Goal: Book appointment/travel/reservation

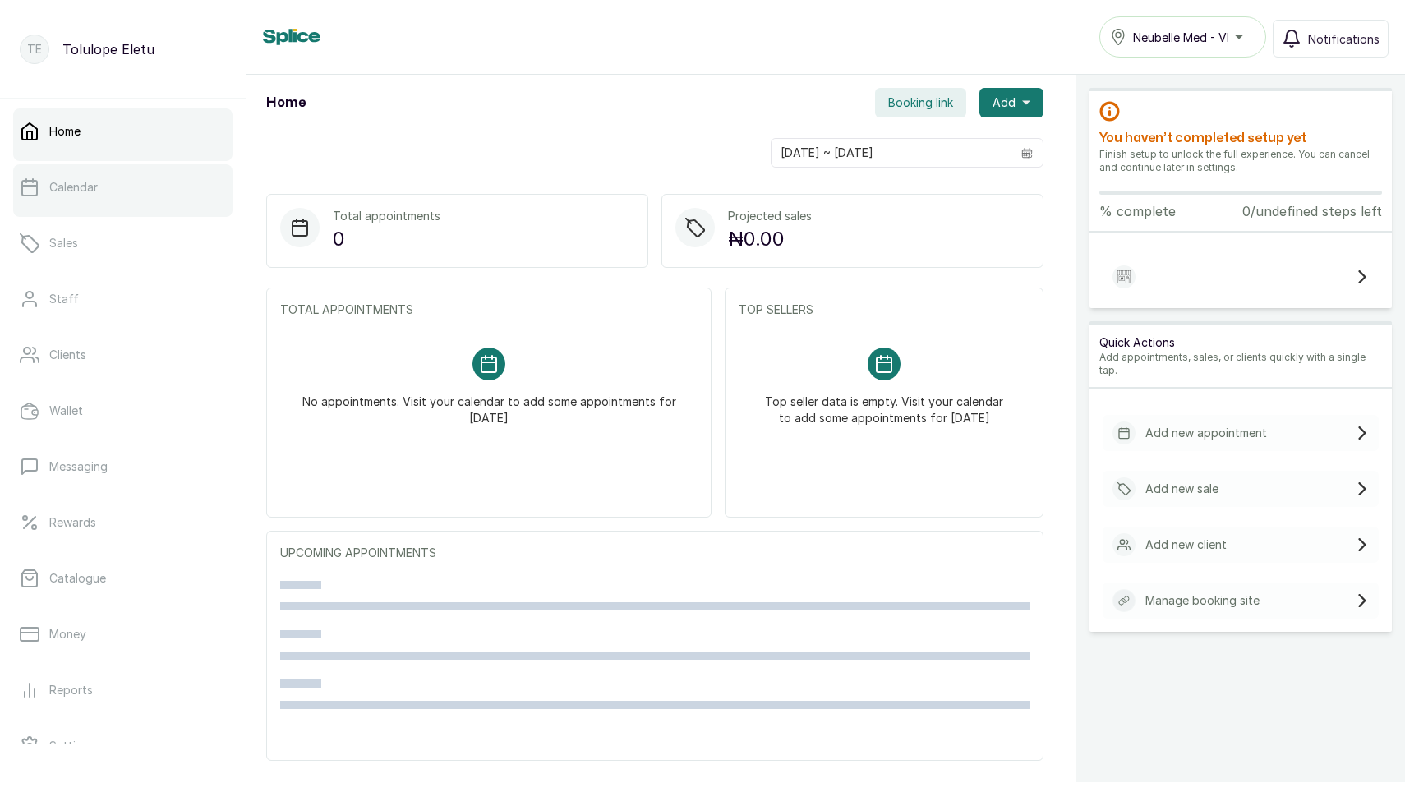
click at [85, 202] on link "Calendar" at bounding box center [122, 187] width 219 height 46
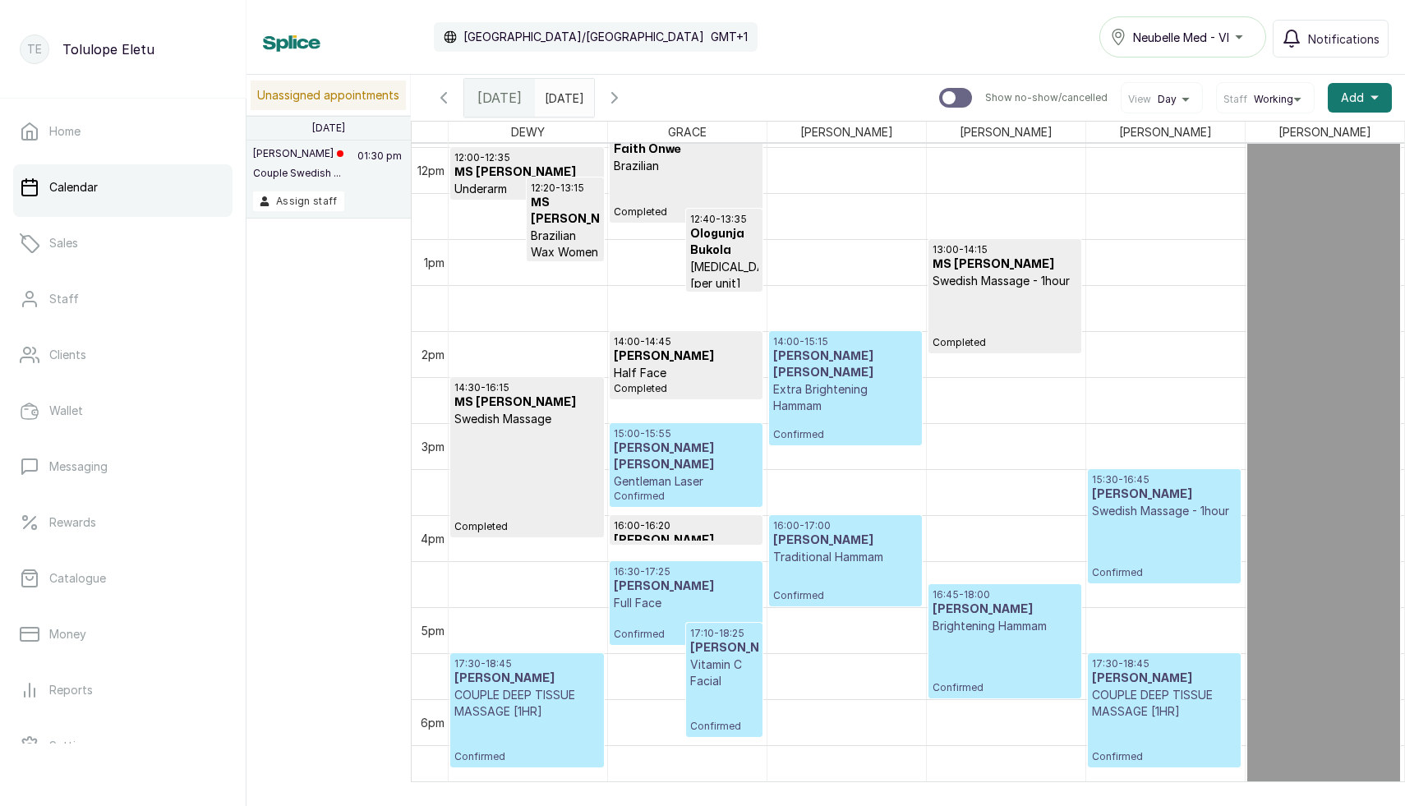
scroll to position [1112, 0]
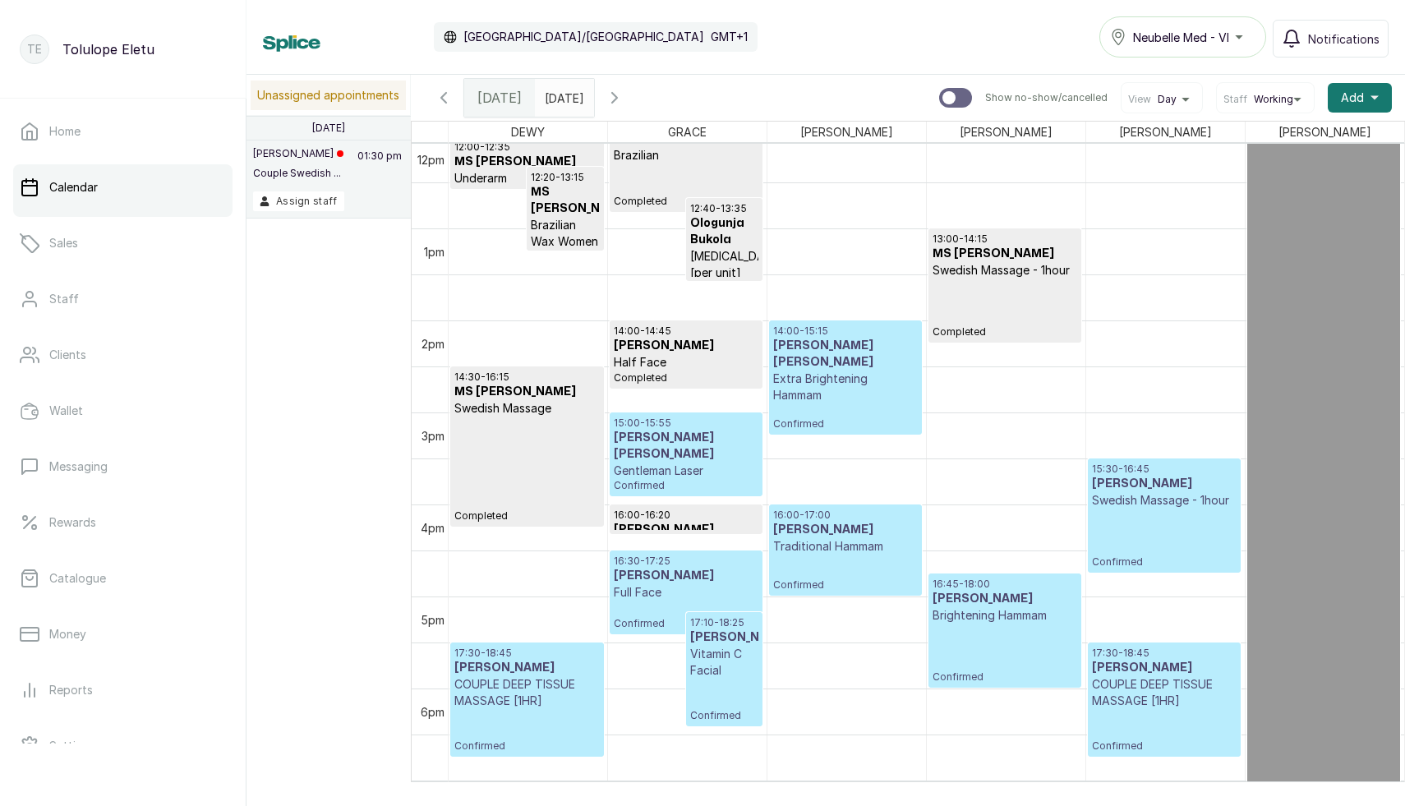
click at [709, 463] on p "Gentleman Laser" at bounding box center [686, 471] width 145 height 16
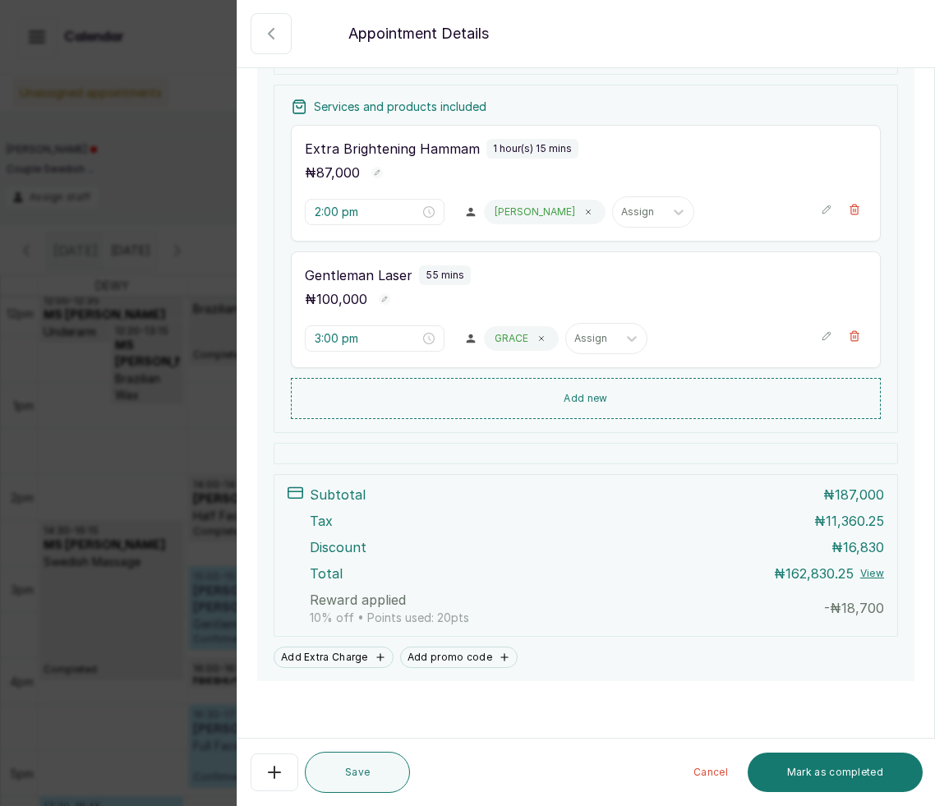
scroll to position [345, 0]
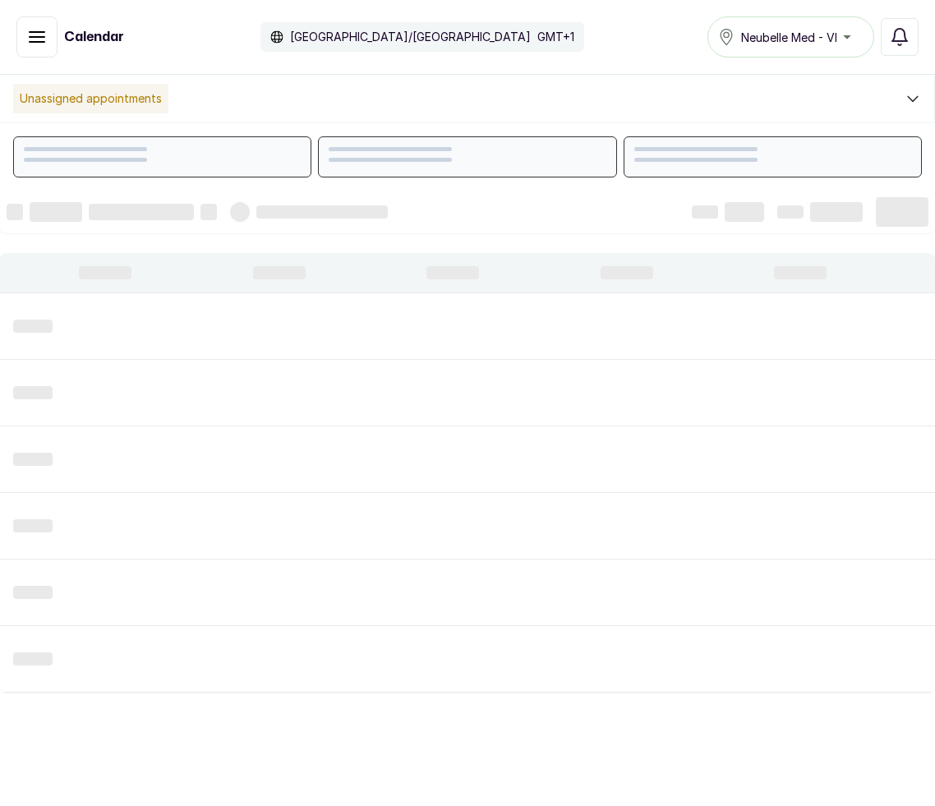
scroll to position [553, 0]
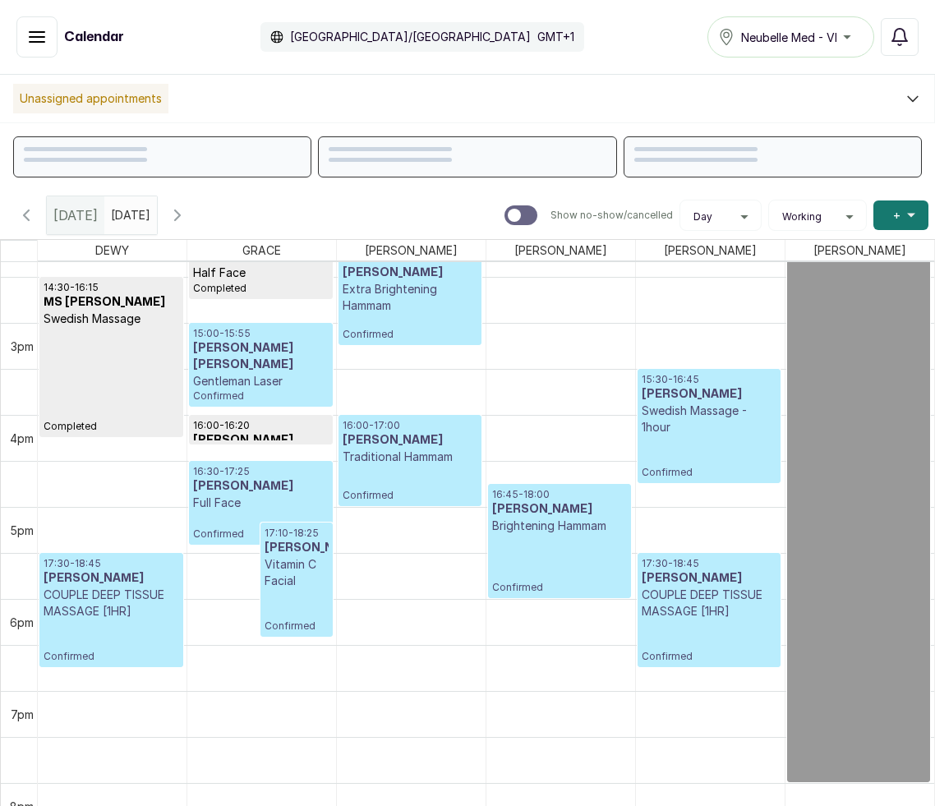
scroll to position [1246, 0]
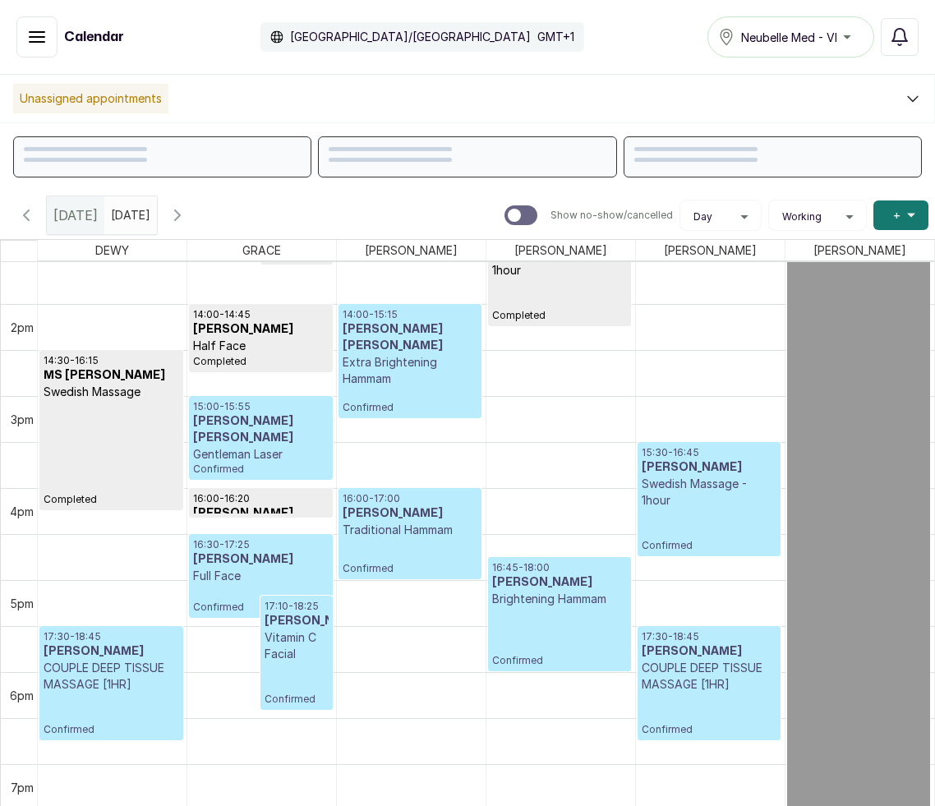
click at [405, 358] on p "Extra Brightening Hammam" at bounding box center [410, 370] width 135 height 33
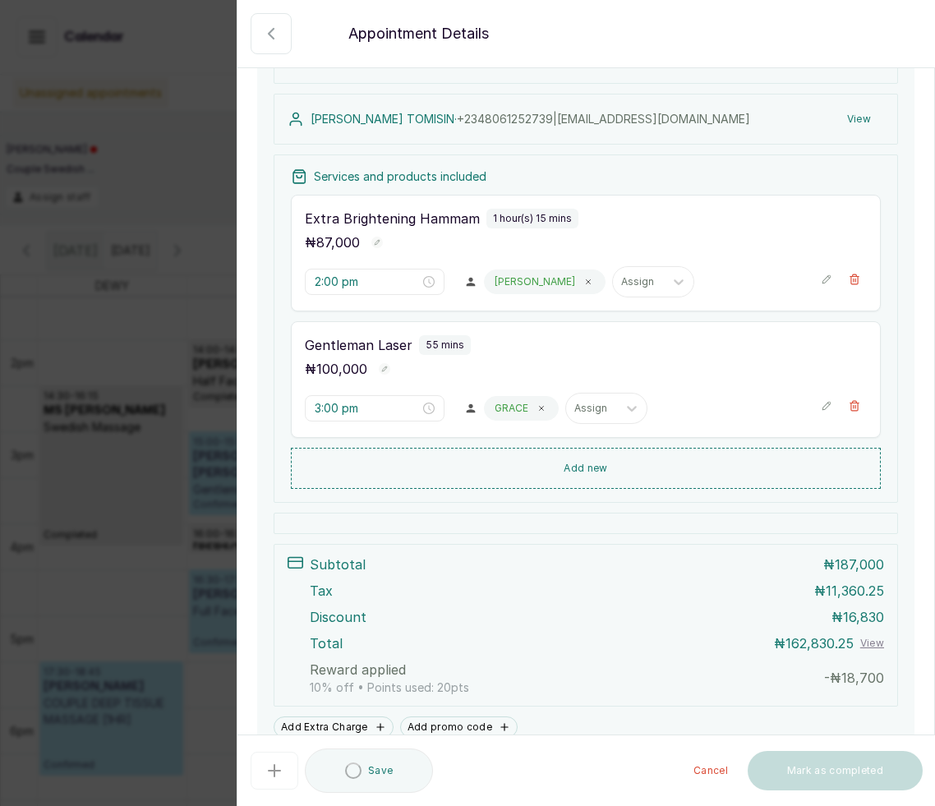
scroll to position [346, 0]
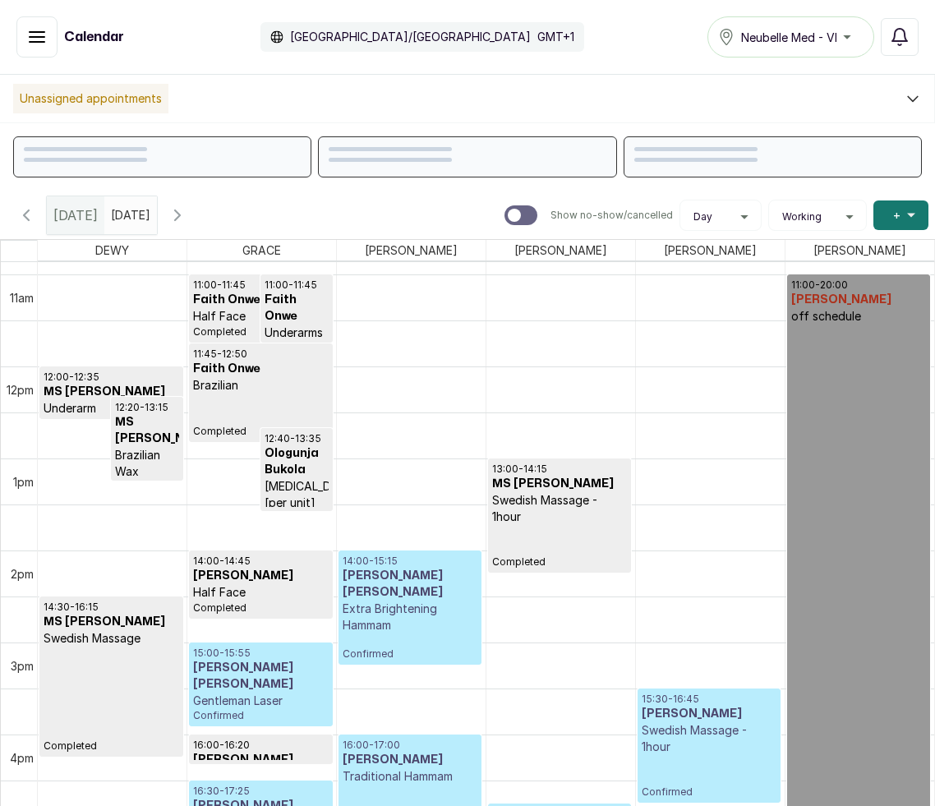
click at [405, 605] on p "Extra Brightening Hammam" at bounding box center [410, 617] width 135 height 33
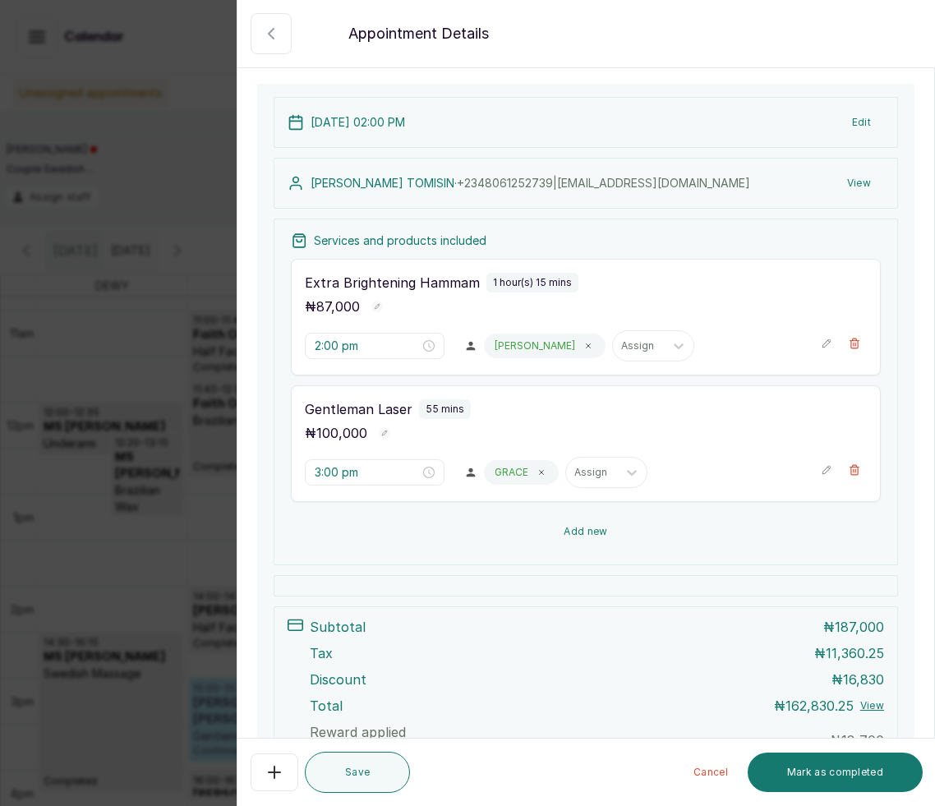
scroll to position [277, 0]
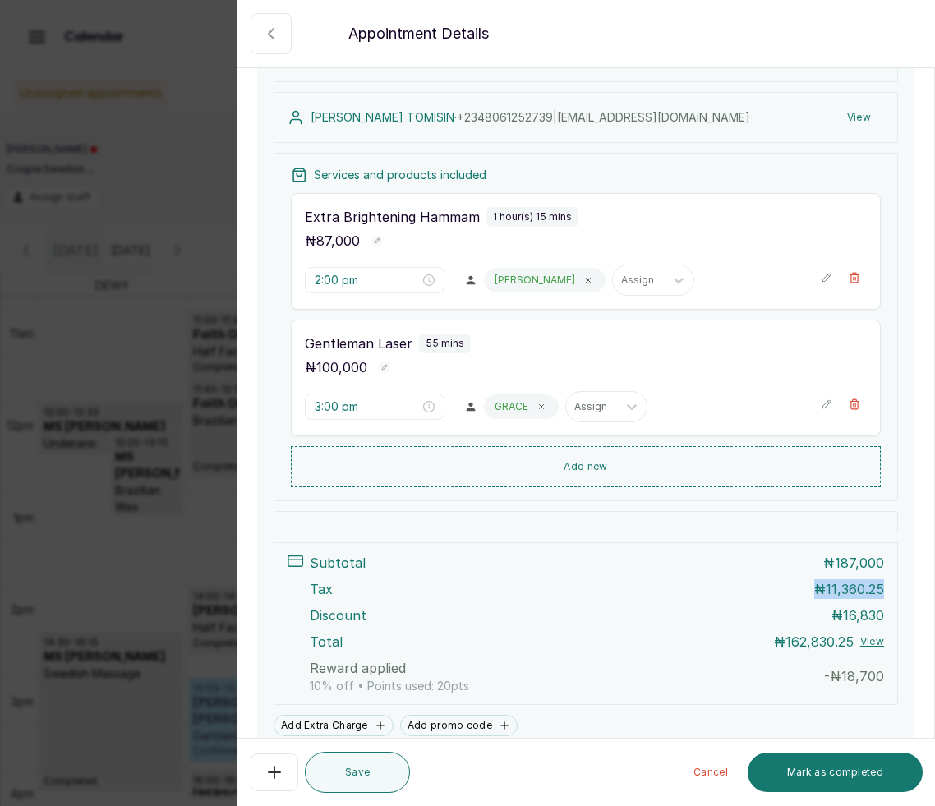
drag, startPoint x: 801, startPoint y: 588, endPoint x: 911, endPoint y: 587, distance: 110.1
click at [911, 587] on div "19 Aug 2025, 02:00 PM Edit MR BABALOLA TOMISIN · +234 8061252739 | holuwatomisi…" at bounding box center [585, 383] width 657 height 731
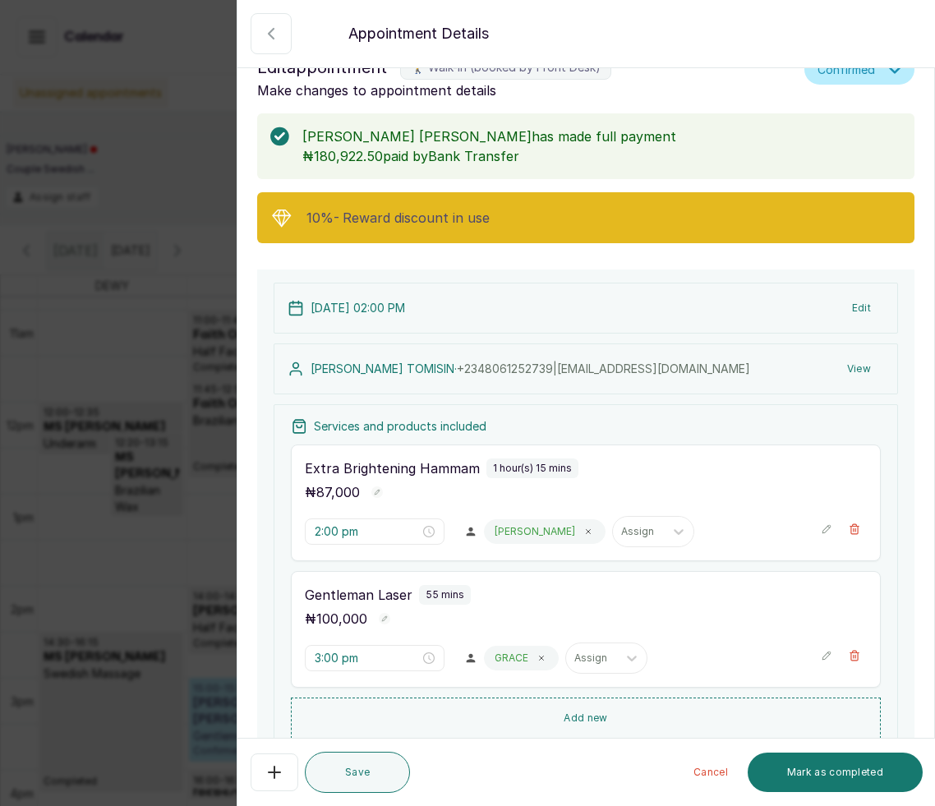
scroll to position [0, 0]
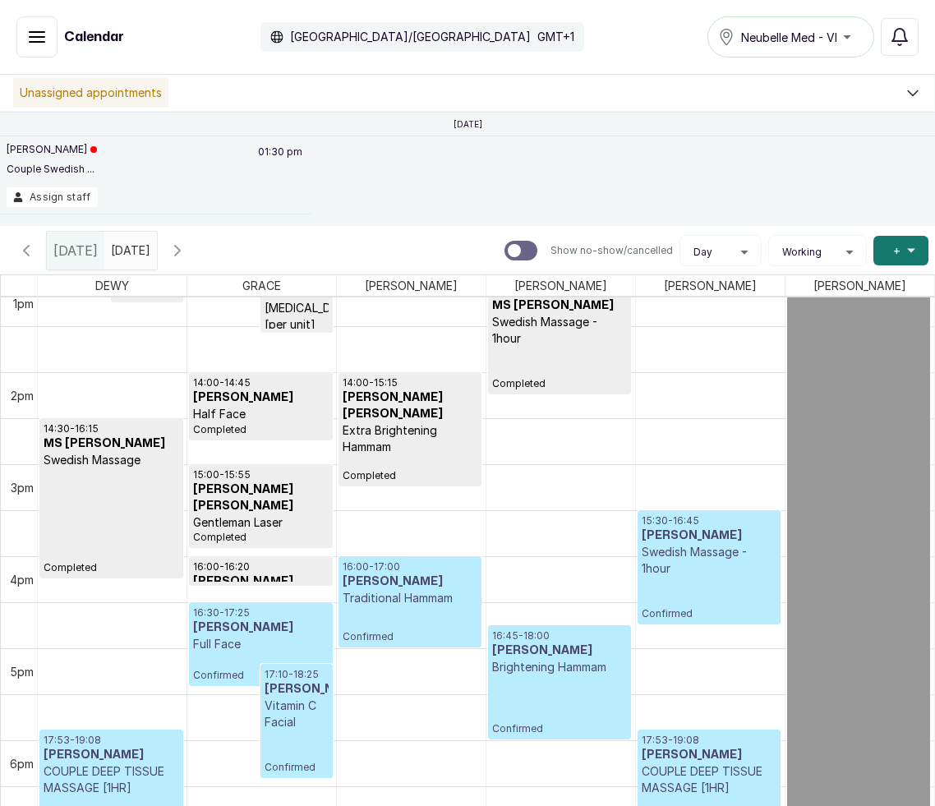
scroll to position [1187, 0]
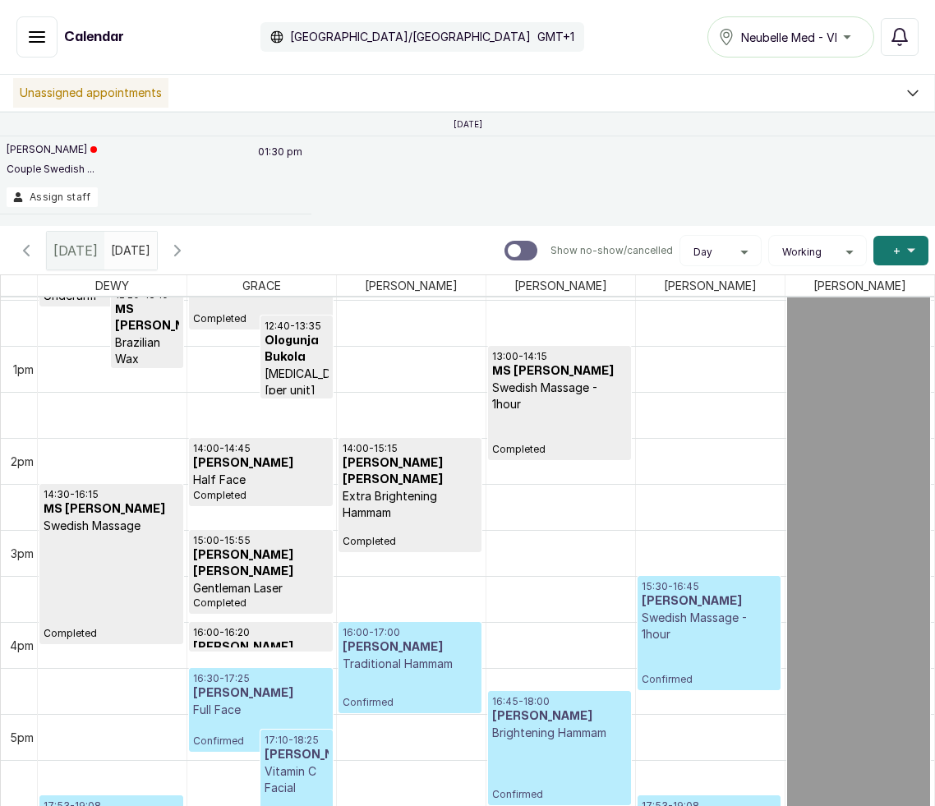
click at [393, 490] on p "Extra Brightening Hammam" at bounding box center [410, 504] width 135 height 33
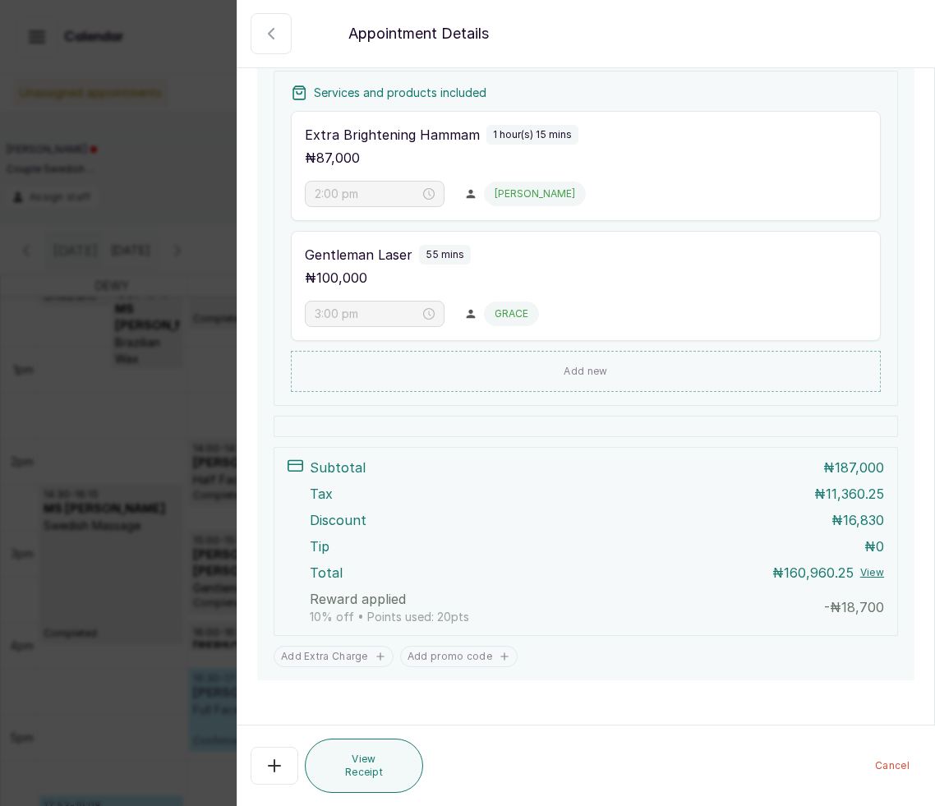
scroll to position [359, 0]
drag, startPoint x: 830, startPoint y: 606, endPoint x: 889, endPoint y: 604, distance: 59.2
click at [889, 604] on div "Subtotal ₦ 187,000 Tax ₦ 11,360.25 Discount ₦ 16,830 Tip ₦ 0 Total ₦ 160,960.25…" at bounding box center [586, 541] width 624 height 189
drag, startPoint x: 835, startPoint y: 522, endPoint x: 892, endPoint y: 518, distance: 57.6
click at [892, 518] on div "Subtotal ₦ 187,000 Tax ₦ 11,360.25 Discount ₦ 16,830 Tip ₦ 0 Total ₦ 160,960.25…" at bounding box center [586, 541] width 624 height 189
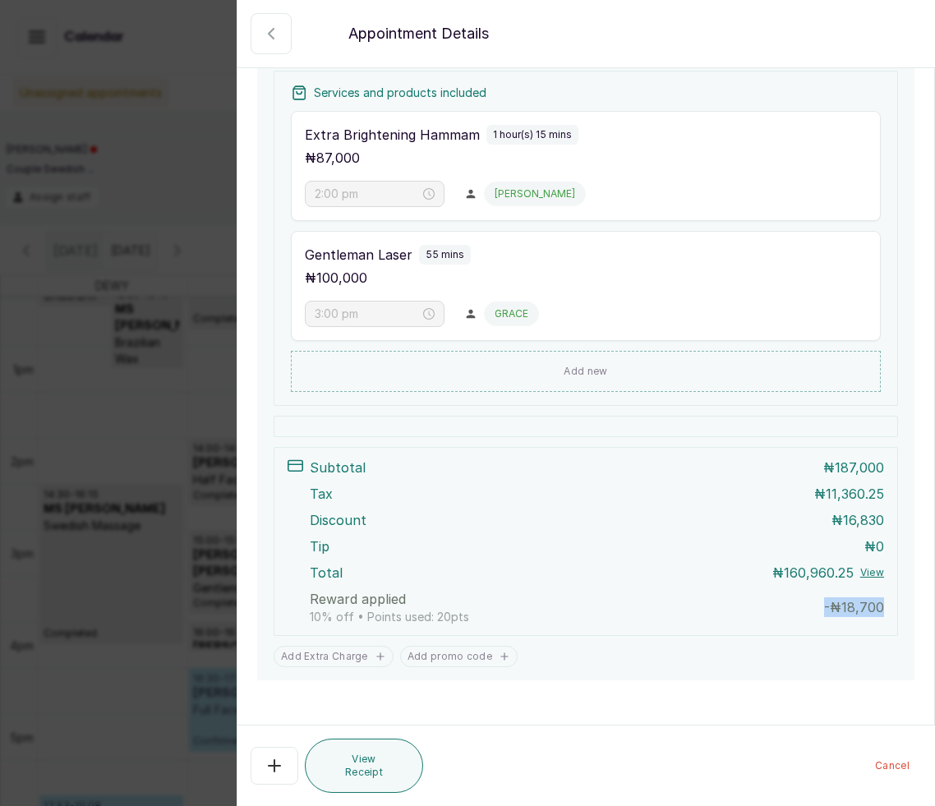
drag, startPoint x: 826, startPoint y: 609, endPoint x: 895, endPoint y: 601, distance: 68.6
click at [895, 601] on div "Subtotal ₦ 187,000 Tax ₦ 11,360.25 Discount ₦ 16,830 Tip ₦ 0 Total ₦ 160,960.25…" at bounding box center [586, 541] width 624 height 189
drag, startPoint x: 315, startPoint y: 602, endPoint x: 497, endPoint y: 608, distance: 182.5
click at [497, 608] on div "Reward applied 10% off • Points used: 20 pts - ₦ 18,700" at bounding box center [597, 607] width 574 height 36
click at [755, 533] on div "Subtotal ₦ 187,000 Tax ₦ 11,360.25 Discount ₦ 16,830 Tip ₦ 0 Total ₦ 160,960.25…" at bounding box center [597, 542] width 574 height 168
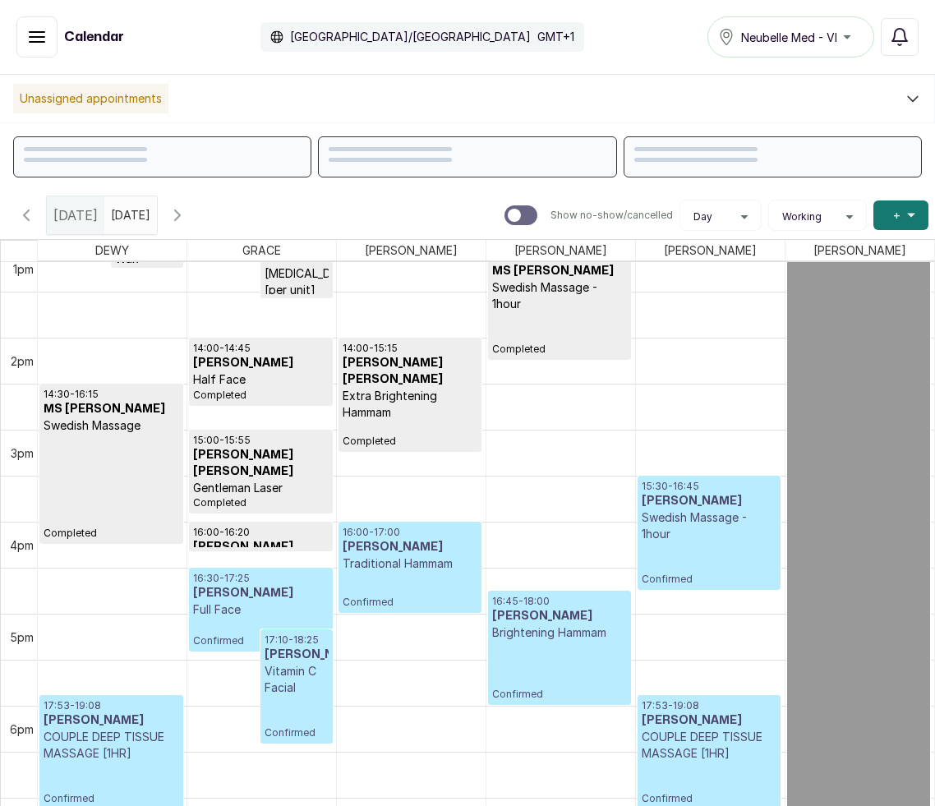
scroll to position [1204, 0]
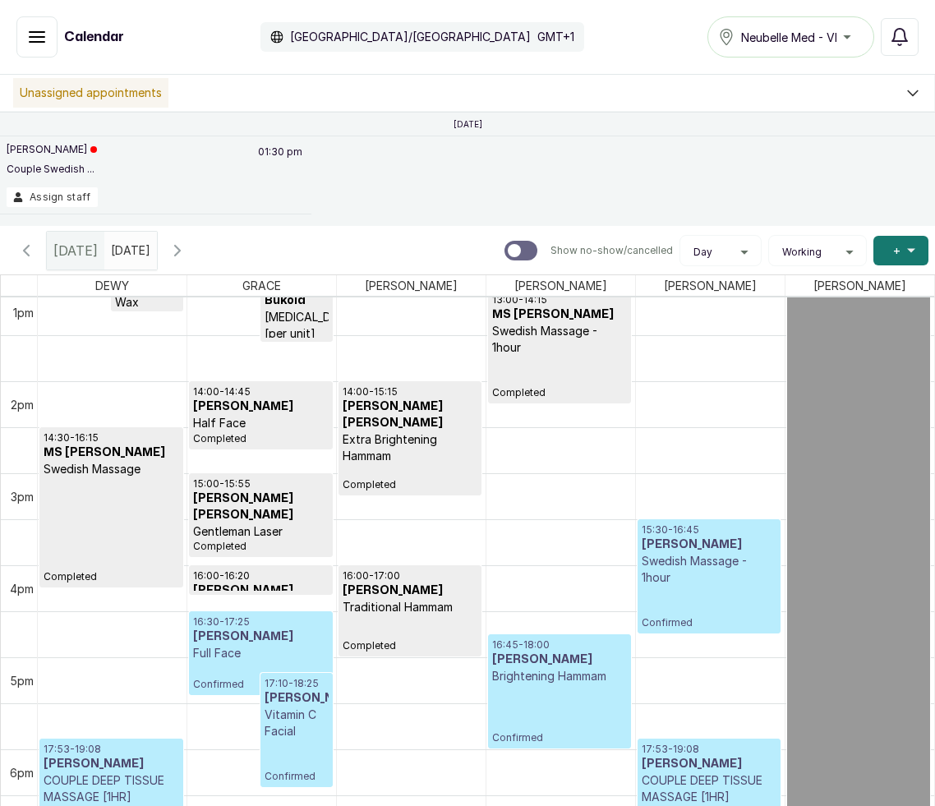
click at [407, 423] on h3 "[PERSON_NAME] [PERSON_NAME]" at bounding box center [410, 414] width 135 height 33
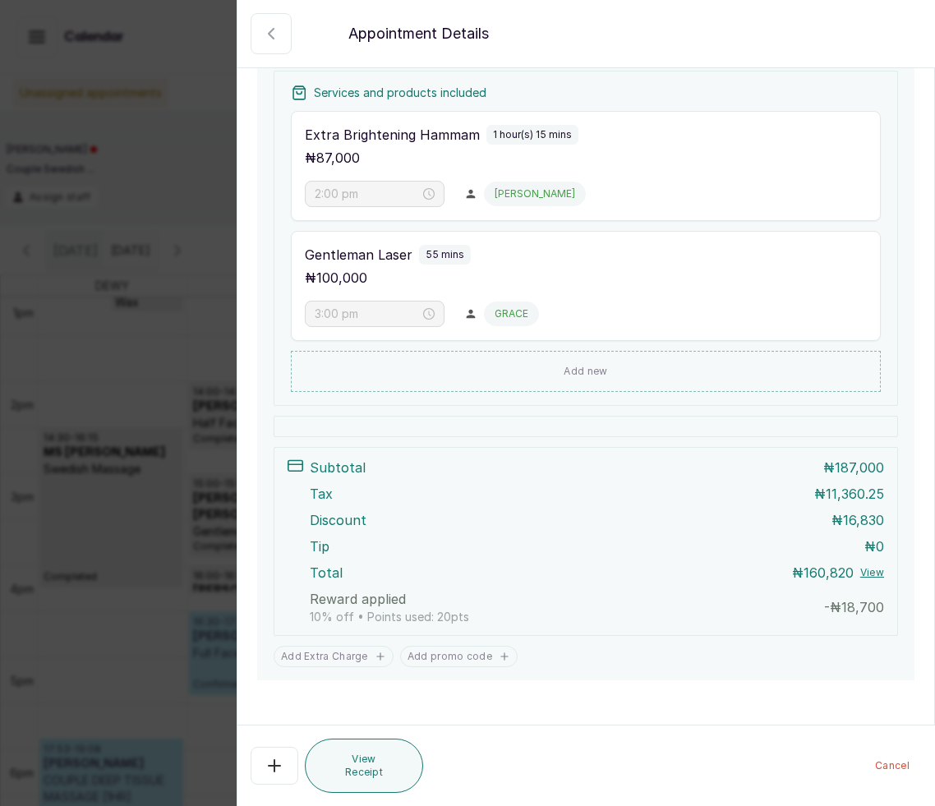
scroll to position [359, 0]
